Goal: Task Accomplishment & Management: Complete application form

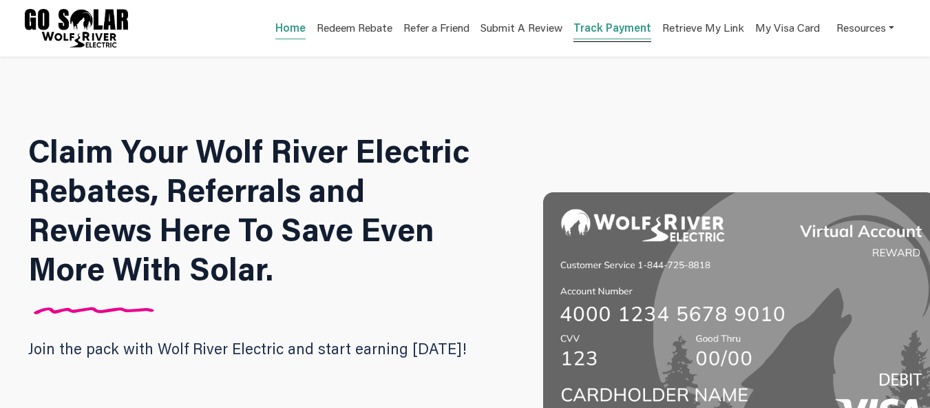
click at [592, 30] on link "Track Payment" at bounding box center [612, 29] width 78 height 19
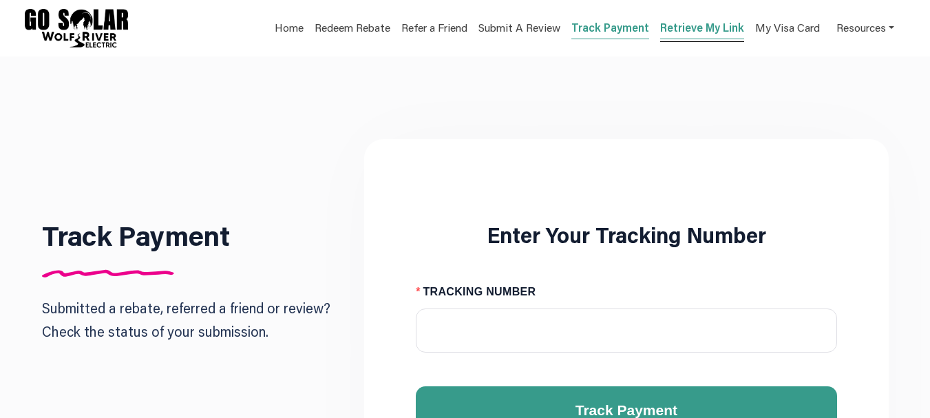
click at [669, 28] on link "Retrieve My Link" at bounding box center [702, 29] width 84 height 19
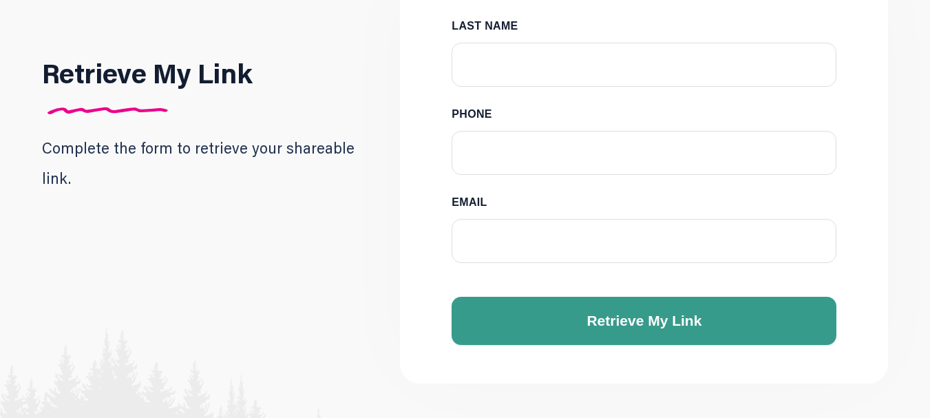
scroll to position [275, 0]
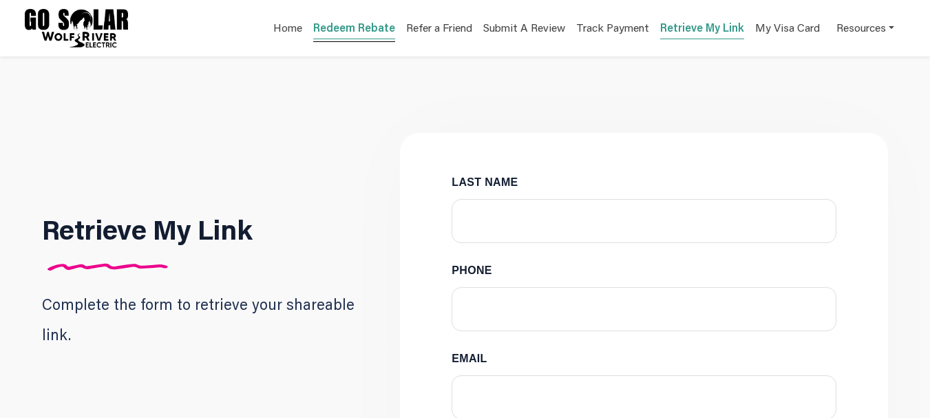
click at [369, 36] on link "Redeem Rebate" at bounding box center [354, 29] width 82 height 19
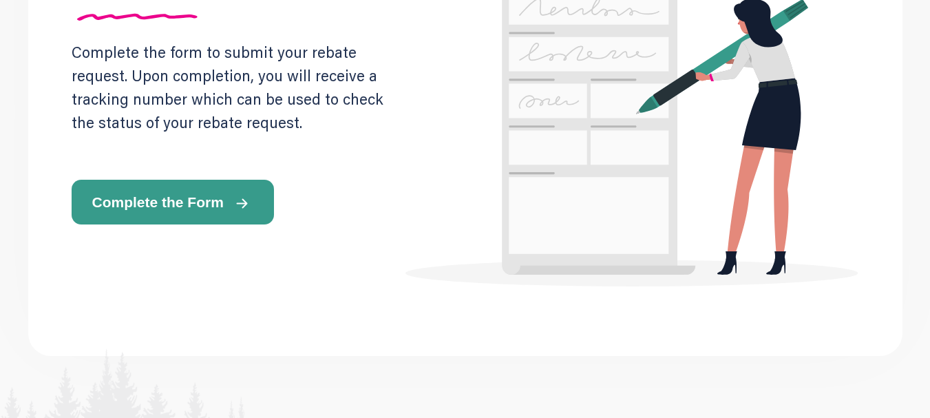
scroll to position [380, 0]
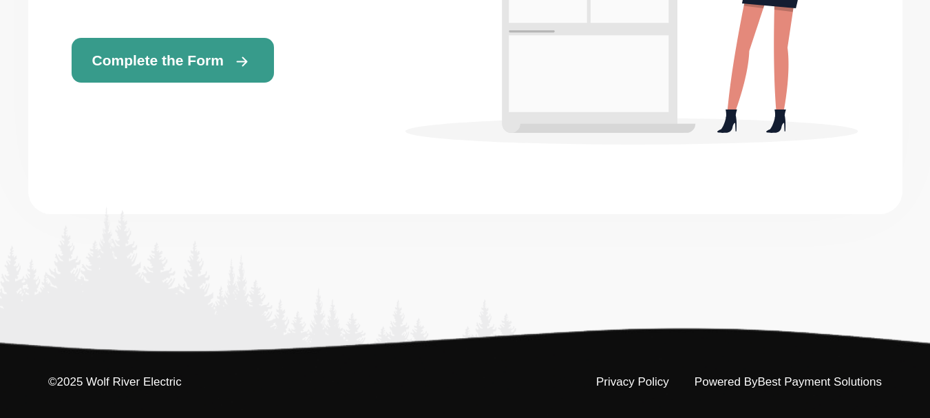
click at [134, 65] on span "Complete the Form" at bounding box center [157, 60] width 131 height 14
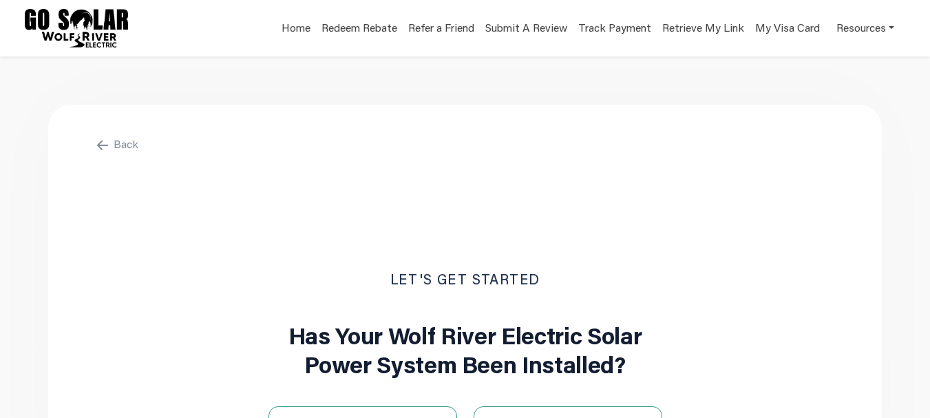
click at [98, 134] on div "Back Let's get started Has Your Wolf River Electric Solar Power System Been Ins…" at bounding box center [465, 308] width 834 height 406
click at [106, 141] on icon at bounding box center [102, 145] width 11 height 10
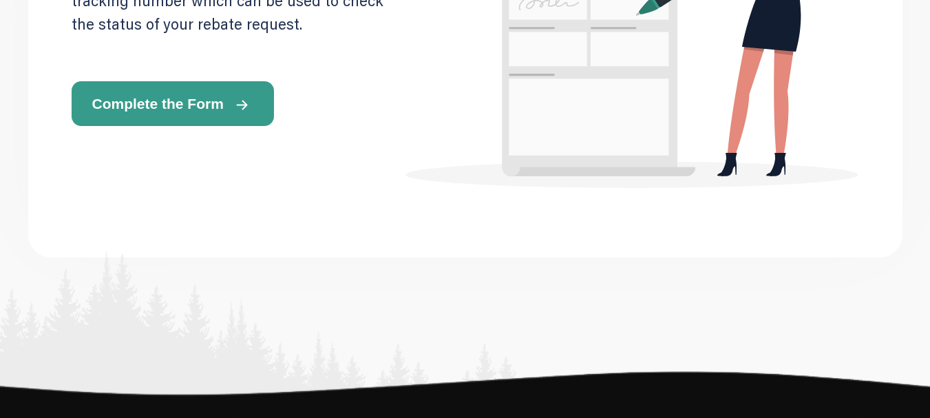
scroll to position [344, 0]
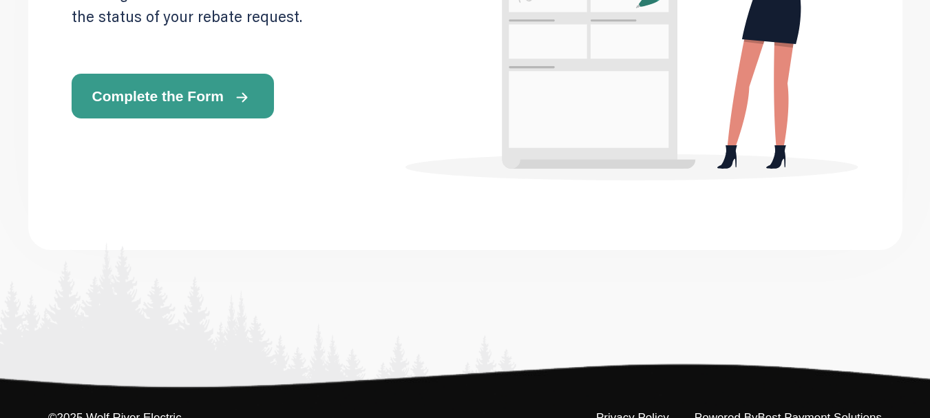
click at [202, 107] on button "Complete the Form" at bounding box center [173, 96] width 202 height 45
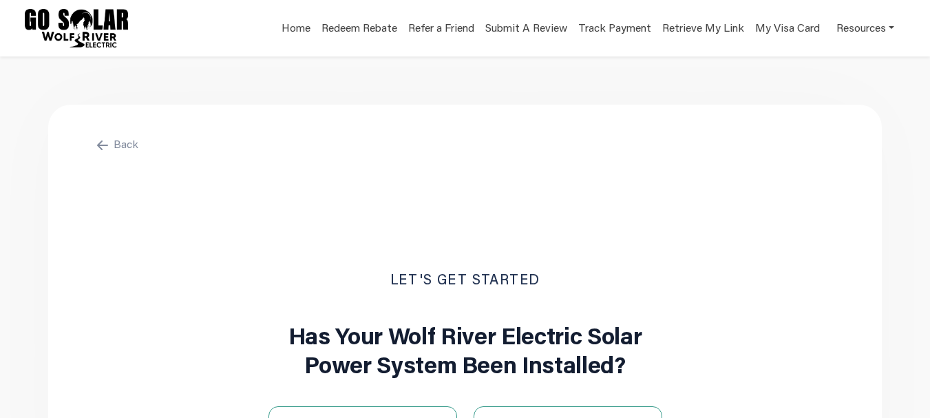
scroll to position [246, 0]
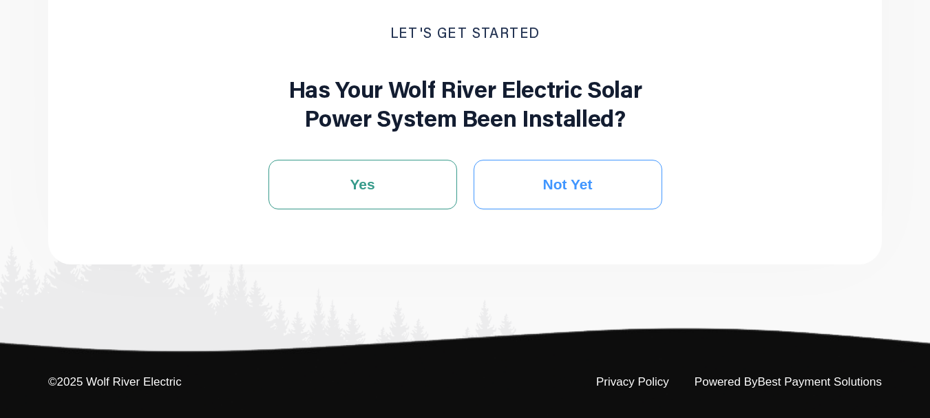
click at [539, 201] on button "Not Yet" at bounding box center [568, 185] width 189 height 50
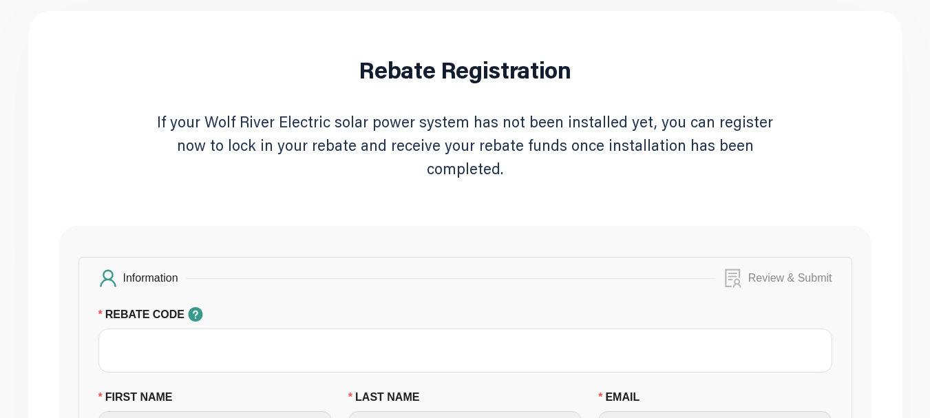
scroll to position [69, 0]
